Goal: Check status: Check status

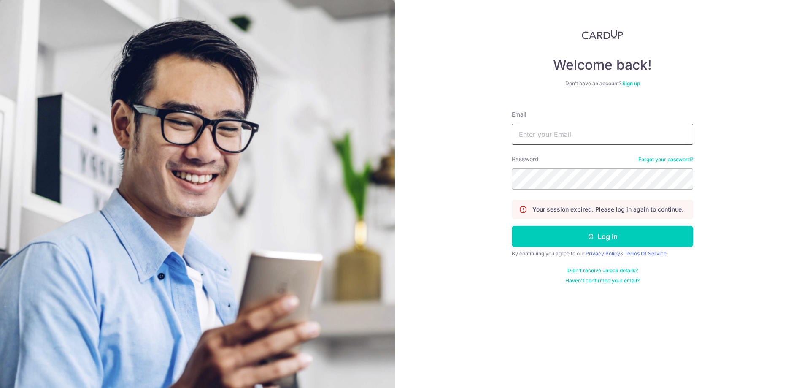
type input "[EMAIL_ADDRESS][DOMAIN_NAME]"
click at [610, 239] on button "Log in" at bounding box center [602, 236] width 181 height 21
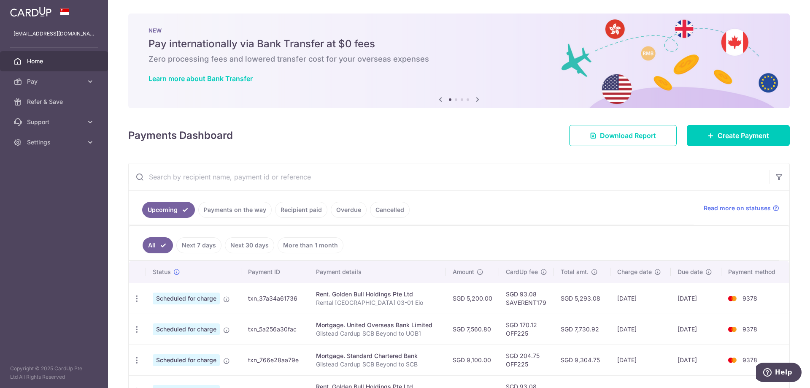
click at [289, 207] on link "Recipient paid" at bounding box center [301, 210] width 52 height 16
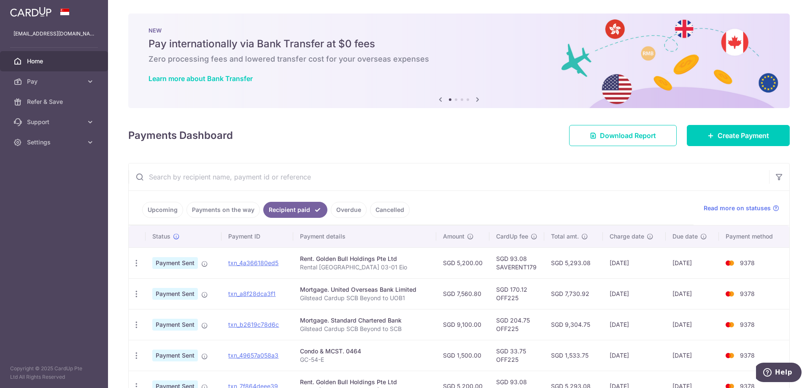
click at [229, 206] on link "Payments on the way" at bounding box center [222, 210] width 73 height 16
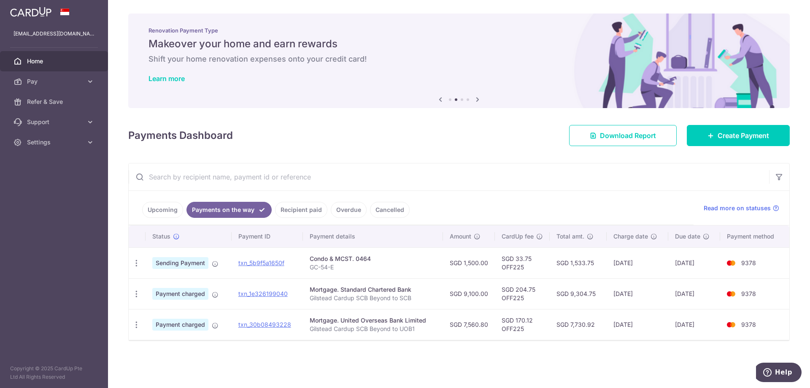
click at [304, 208] on link "Recipient paid" at bounding box center [301, 210] width 52 height 16
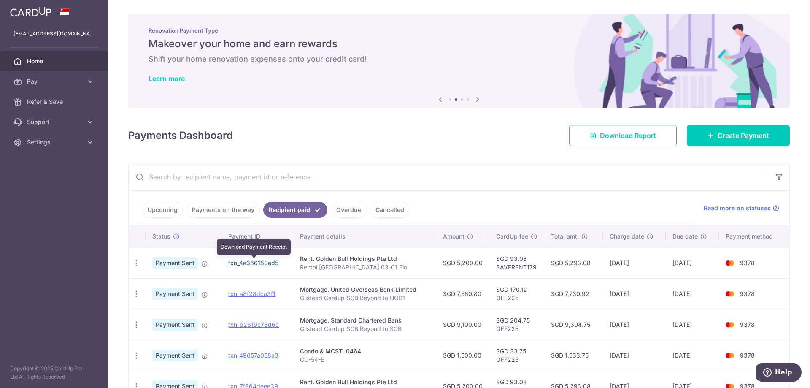
click at [266, 262] on link "txn_4a366180ed5" at bounding box center [253, 262] width 50 height 7
click at [230, 207] on link "Payments on the way" at bounding box center [222, 210] width 73 height 16
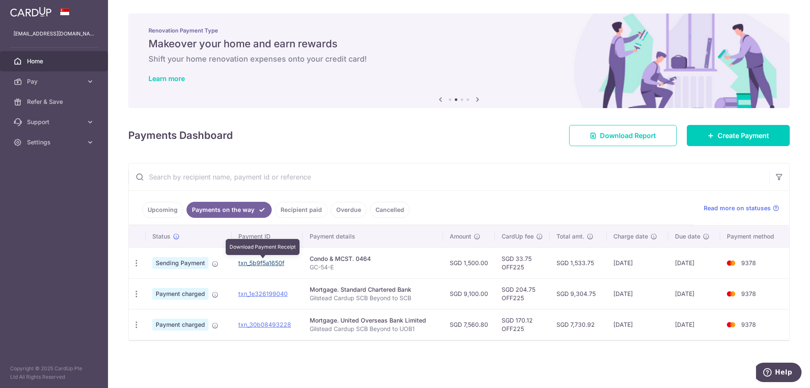
click at [264, 264] on link "txn_5b9f5a1650f" at bounding box center [261, 262] width 46 height 7
click at [250, 266] on link "txn_5b9f5a1650f" at bounding box center [261, 262] width 46 height 7
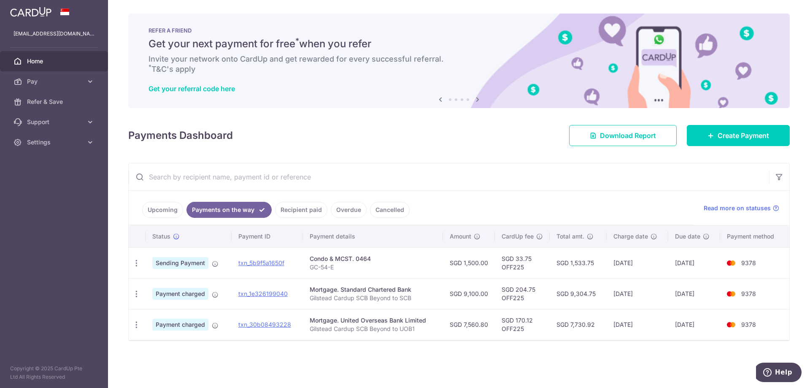
click at [32, 13] on img at bounding box center [30, 12] width 41 height 10
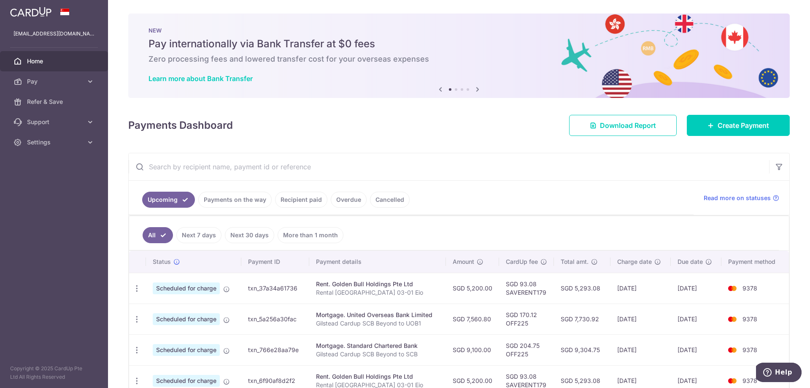
click at [48, 59] on span "Home" at bounding box center [55, 61] width 56 height 8
